Goal: Task Accomplishment & Management: Complete application form

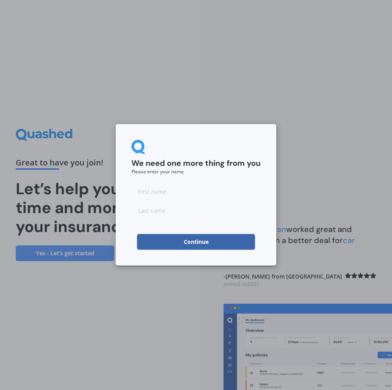
click at [155, 194] on input at bounding box center [196, 192] width 129 height 16
type input "[PERSON_NAME]"
click at [176, 210] on input at bounding box center [196, 211] width 129 height 16
type input "[PERSON_NAME]"
click at [184, 245] on button "Continue" at bounding box center [196, 242] width 118 height 16
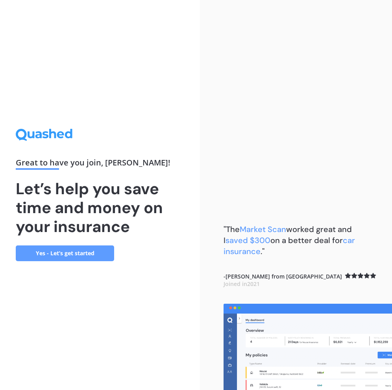
click at [80, 253] on link "Yes - Let’s get started" at bounding box center [65, 253] width 98 height 16
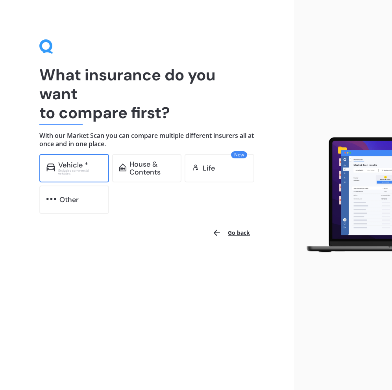
click at [61, 167] on div "Vehicle *" at bounding box center [73, 165] width 30 height 8
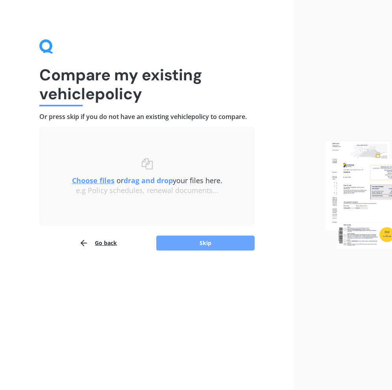
click at [197, 249] on button "Skip" at bounding box center [205, 243] width 98 height 15
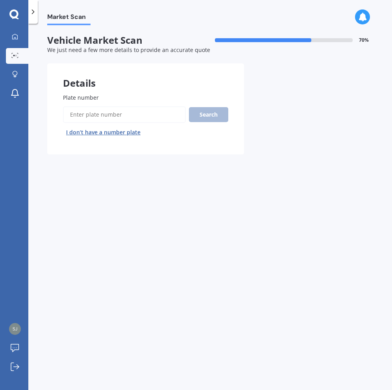
click at [82, 114] on input "Plate number" at bounding box center [124, 114] width 123 height 17
type input "C6FWR"
click at [0, 0] on button "Next" at bounding box center [0, 0] width 0 height 0
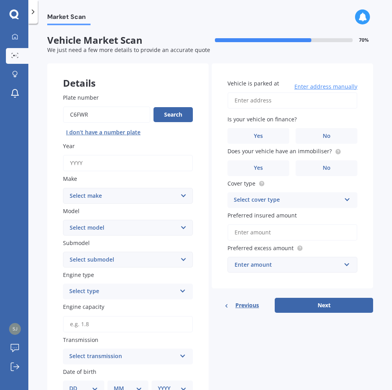
click at [90, 192] on select "Select make AC ALFA ROMEO ASTON [PERSON_NAME] AUDI AUSTIN BEDFORD Bentley BMW B…" at bounding box center [128, 196] width 130 height 16
select select "HONDA"
click at [63, 188] on select "Select make AC ALFA ROMEO ASTON [PERSON_NAME] AUDI AUSTIN BEDFORD Bentley BMW B…" at bounding box center [128, 196] width 130 height 16
click at [87, 229] on select "Select model Accord Acty Acura Airwave Ascot Avancier Beat Capa City Civic Conc…" at bounding box center [128, 228] width 130 height 16
click at [12, 35] on icon at bounding box center [15, 36] width 6 height 6
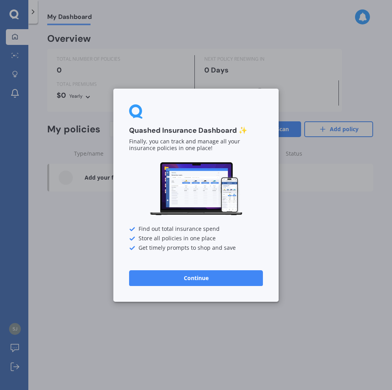
click at [197, 281] on button "Continue" at bounding box center [196, 278] width 134 height 16
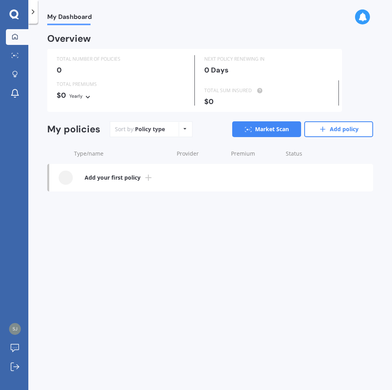
click at [11, 13] on icon at bounding box center [13, 13] width 9 height 9
click at [12, 58] on div at bounding box center [15, 56] width 12 height 6
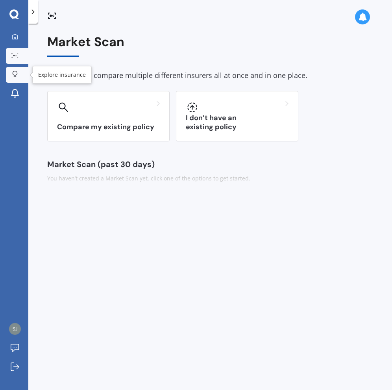
click at [17, 75] on icon at bounding box center [15, 74] width 6 height 7
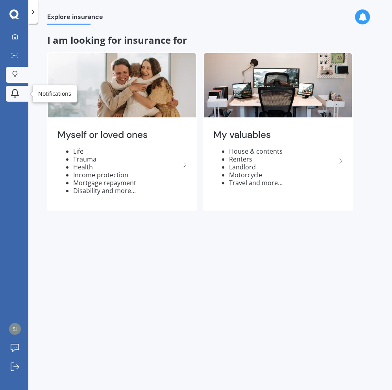
click at [13, 91] on icon at bounding box center [14, 93] width 9 height 9
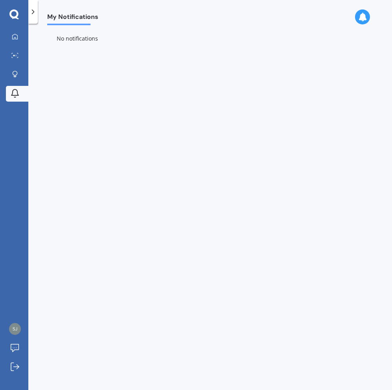
click at [36, 8] on icon at bounding box center [33, 12] width 8 height 8
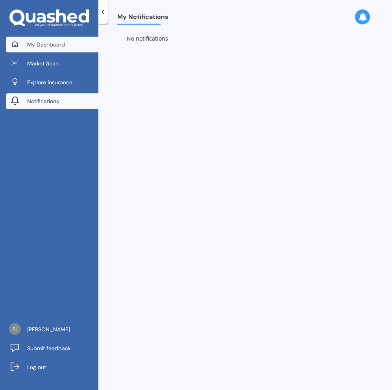
click at [44, 43] on span "My Dashboard" at bounding box center [46, 45] width 38 height 8
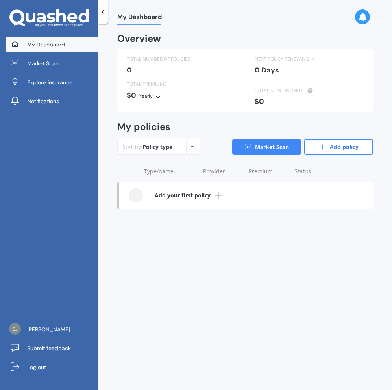
click at [193, 149] on div "Policy type Alphabetical Date added Renewing next" at bounding box center [192, 147] width 12 height 14
click at [193, 148] on icon at bounding box center [192, 146] width 3 height 5
click at [258, 144] on link "Market Scan" at bounding box center [266, 147] width 69 height 16
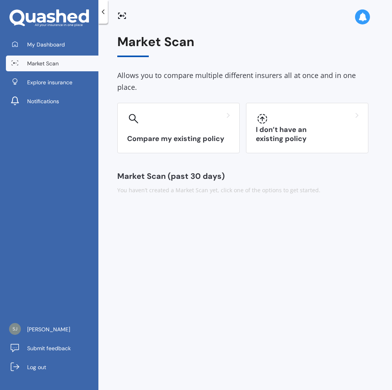
click at [33, 10] on icon at bounding box center [49, 18] width 80 height 18
